Goal: Communication & Community: Answer question/provide support

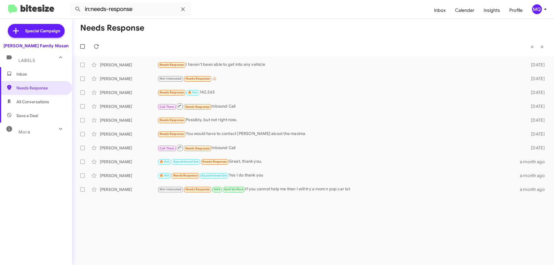
click at [42, 74] on span "Inbox" at bounding box center [40, 74] width 49 height 6
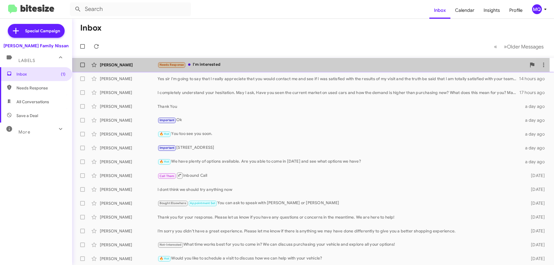
click at [213, 66] on div "Needs Response I'm interested" at bounding box center [342, 65] width 369 height 7
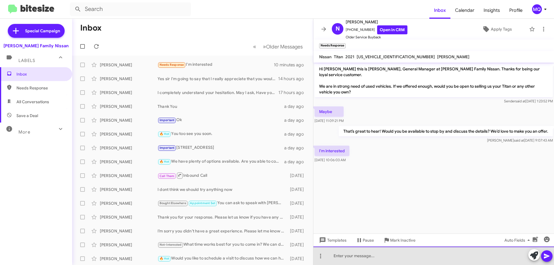
click at [347, 258] on div at bounding box center [434, 256] width 241 height 18
click at [353, 260] on div "On a new frontier you looking" at bounding box center [434, 256] width 241 height 18
click at [425, 254] on div "On a new frontier you looking" at bounding box center [434, 256] width 241 height 18
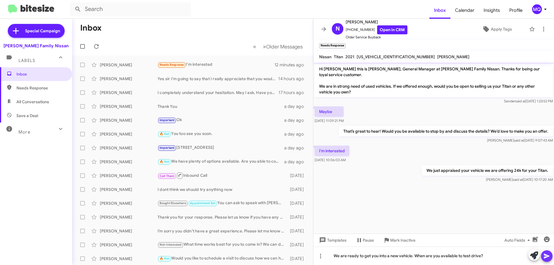
click at [547, 254] on icon at bounding box center [547, 256] width 7 height 7
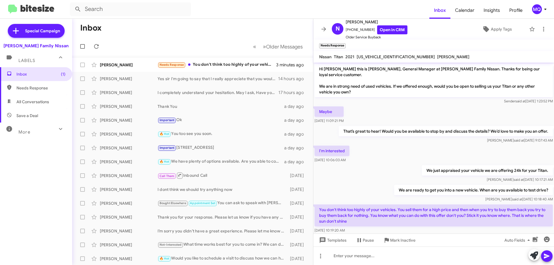
scroll to position [5, 0]
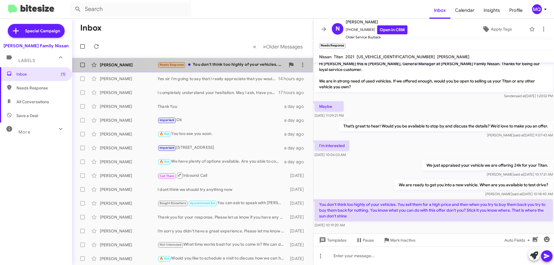
click at [229, 64] on div "Needs Response You don't think too highly of your vehicles. You sell them for a…" at bounding box center [222, 65] width 128 height 7
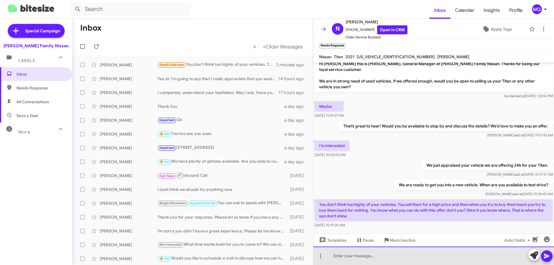
click at [344, 259] on div at bounding box center [434, 256] width 241 height 18
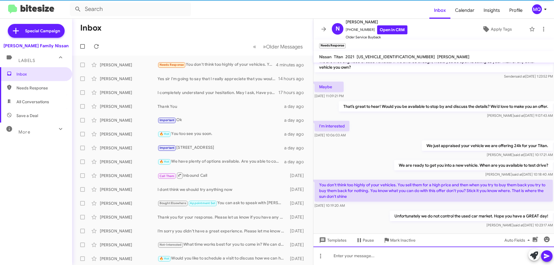
scroll to position [26, 0]
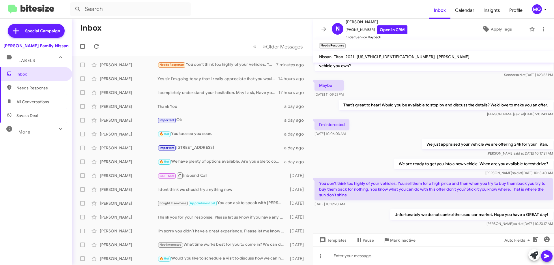
click at [37, 100] on span "All Conversations" at bounding box center [32, 102] width 33 height 6
type input "in:all-conversations"
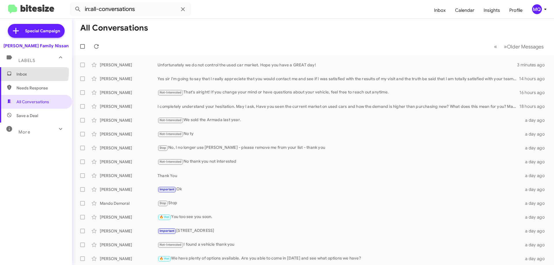
click at [31, 72] on span "Inbox" at bounding box center [40, 74] width 49 height 6
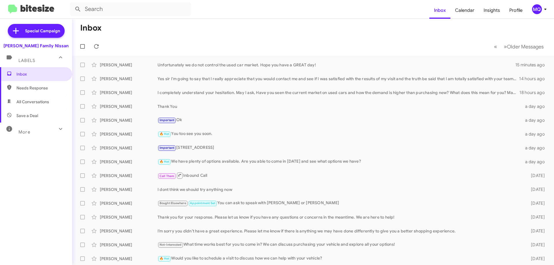
click at [24, 103] on span "All Conversations" at bounding box center [32, 102] width 33 height 6
type input "in:all-conversations"
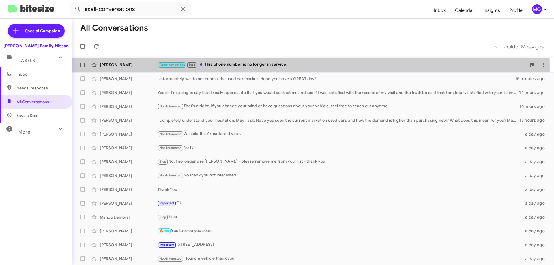
click at [242, 67] on div "Appointment Set Stop This phone number is no longer in service." at bounding box center [342, 65] width 369 height 7
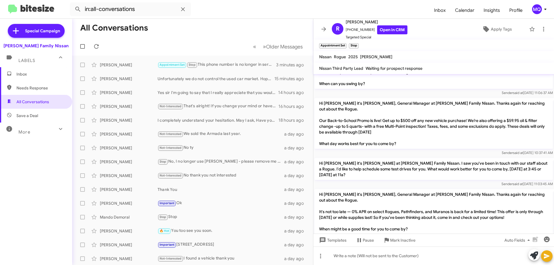
scroll to position [231, 0]
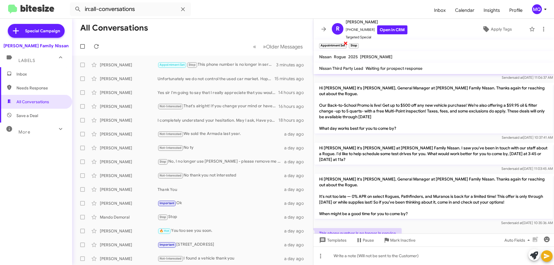
click at [344, 44] on span "×" at bounding box center [346, 43] width 5 height 7
click at [181, 80] on div "Unfortunately we do not control the used car market. Hope you have a GREAT day!" at bounding box center [222, 79] width 128 height 6
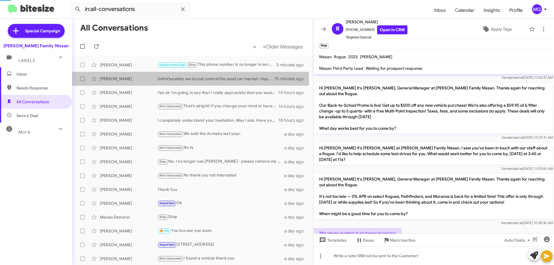
scroll to position [15, 0]
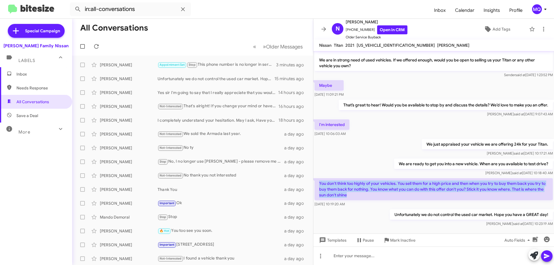
drag, startPoint x: 320, startPoint y: 178, endPoint x: 375, endPoint y: 192, distance: 56.6
click at [375, 192] on p "You don't think too highly of your vehicles. You sell them for a high price and…" at bounding box center [434, 189] width 239 height 22
